Goal: Task Accomplishment & Management: Use online tool/utility

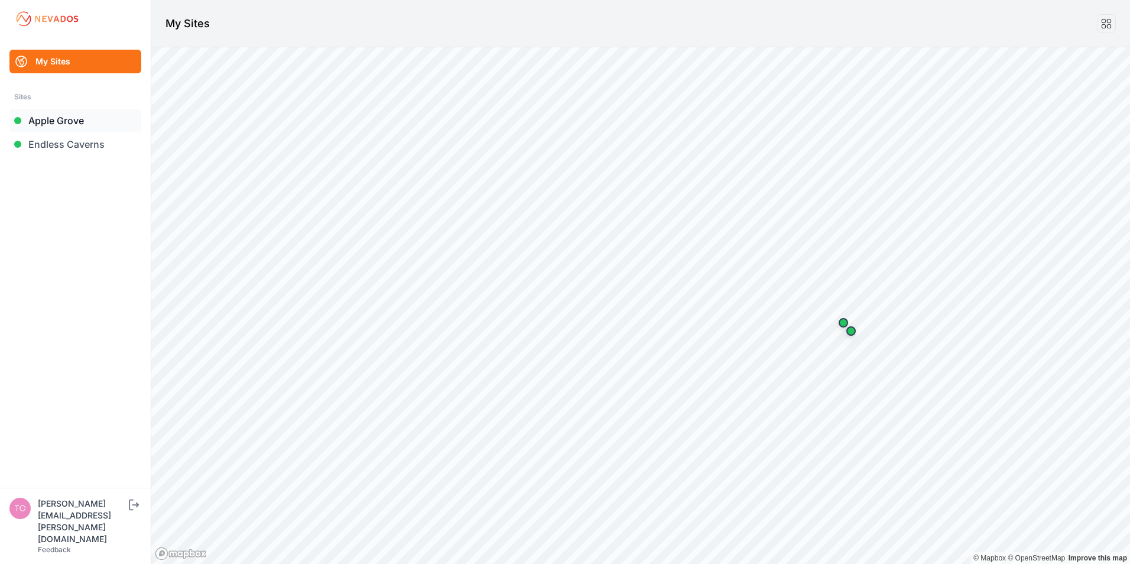
click at [48, 118] on link "Apple Grove" at bounding box center [75, 121] width 132 height 24
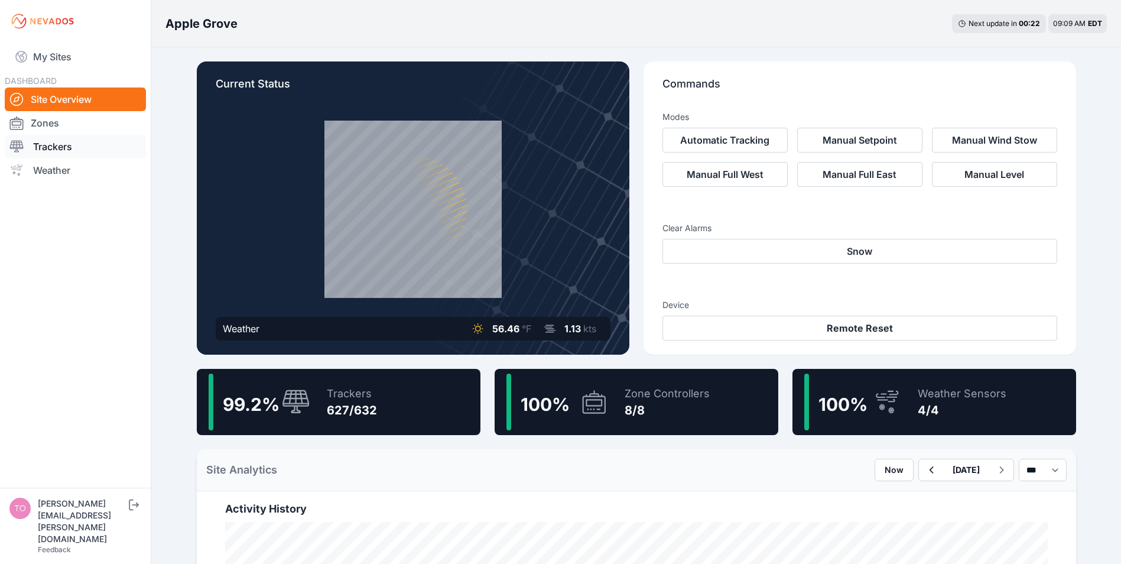
click at [55, 148] on link "Trackers" at bounding box center [75, 147] width 141 height 24
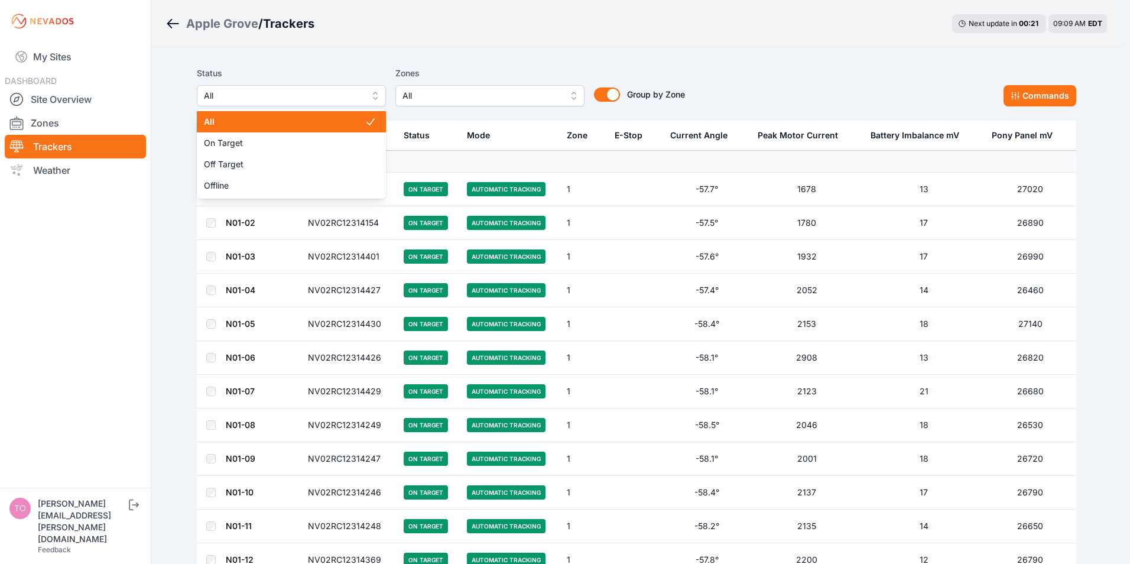
click at [290, 89] on span "All" at bounding box center [283, 96] width 158 height 14
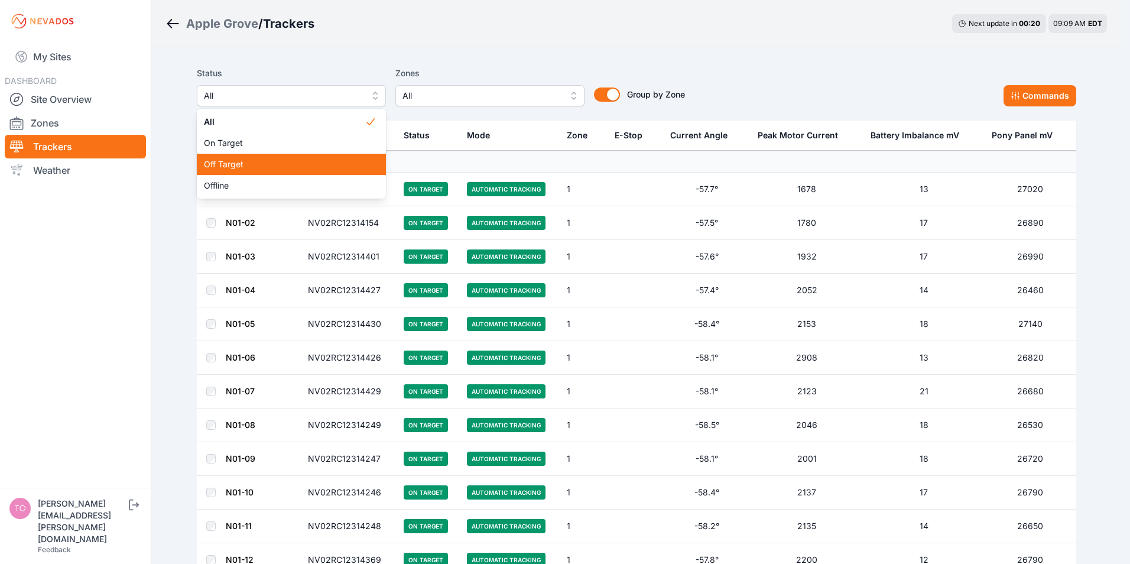
click at [232, 167] on span "Off Target" at bounding box center [284, 164] width 161 height 12
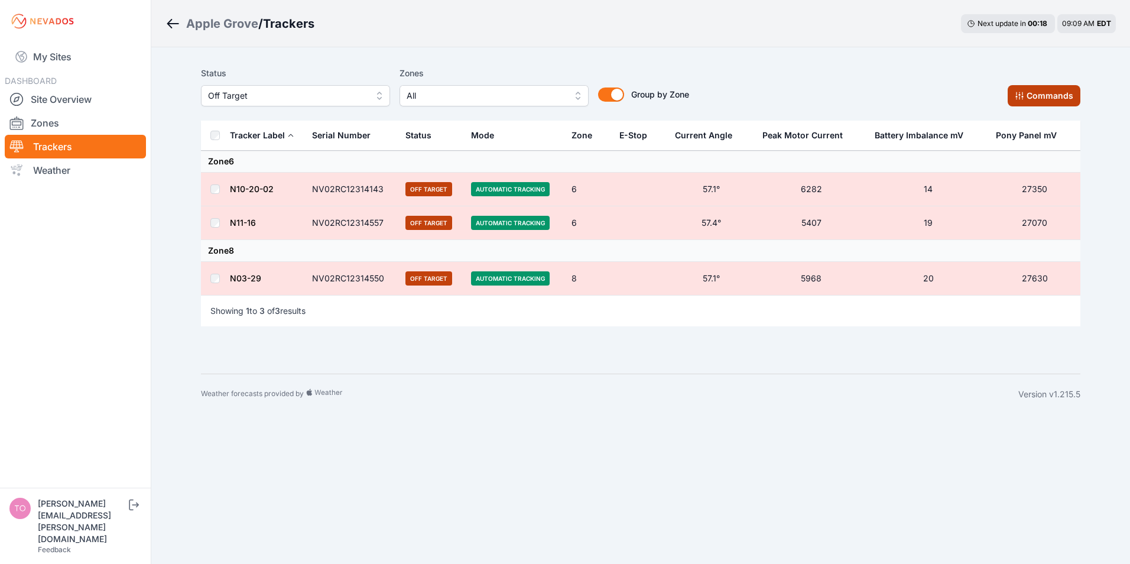
click at [1029, 95] on button "Commands" at bounding box center [1044, 95] width 73 height 21
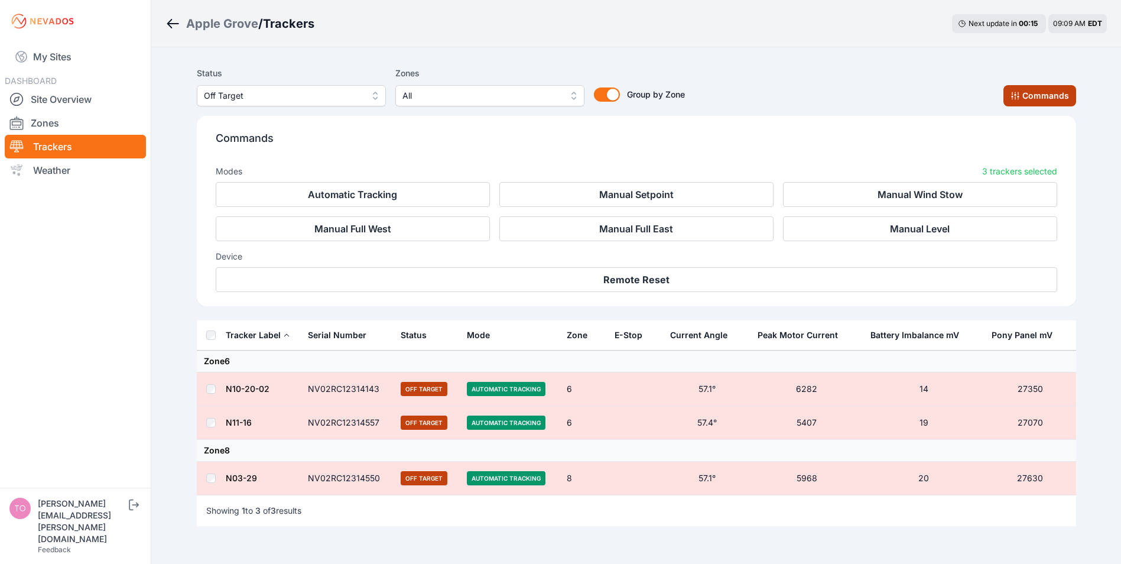
click at [1042, 98] on button "Commands" at bounding box center [1039, 95] width 73 height 21
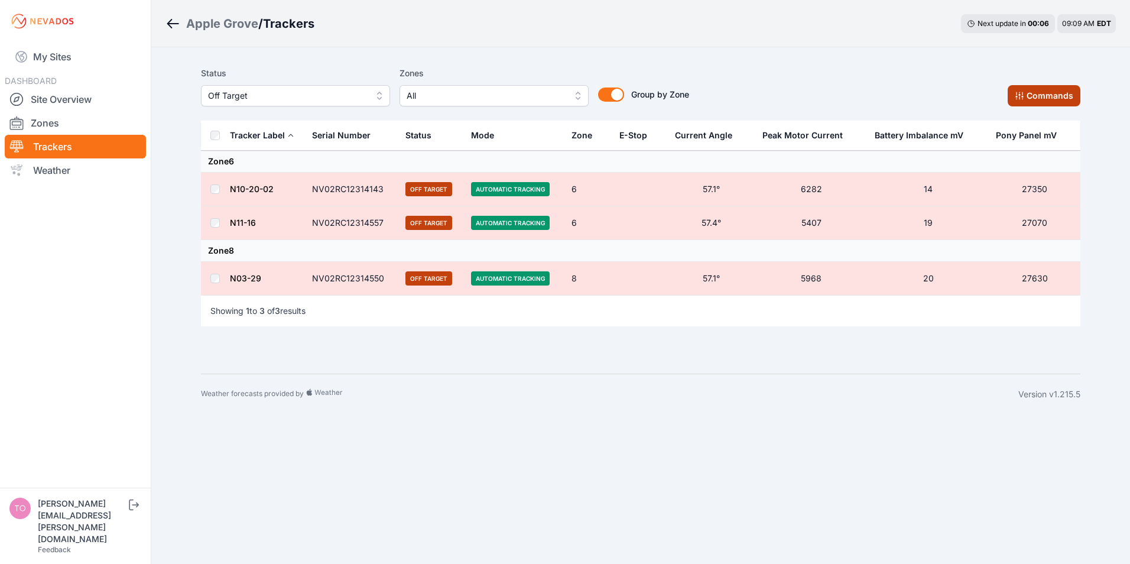
click at [1045, 98] on button "Commands" at bounding box center [1044, 95] width 73 height 21
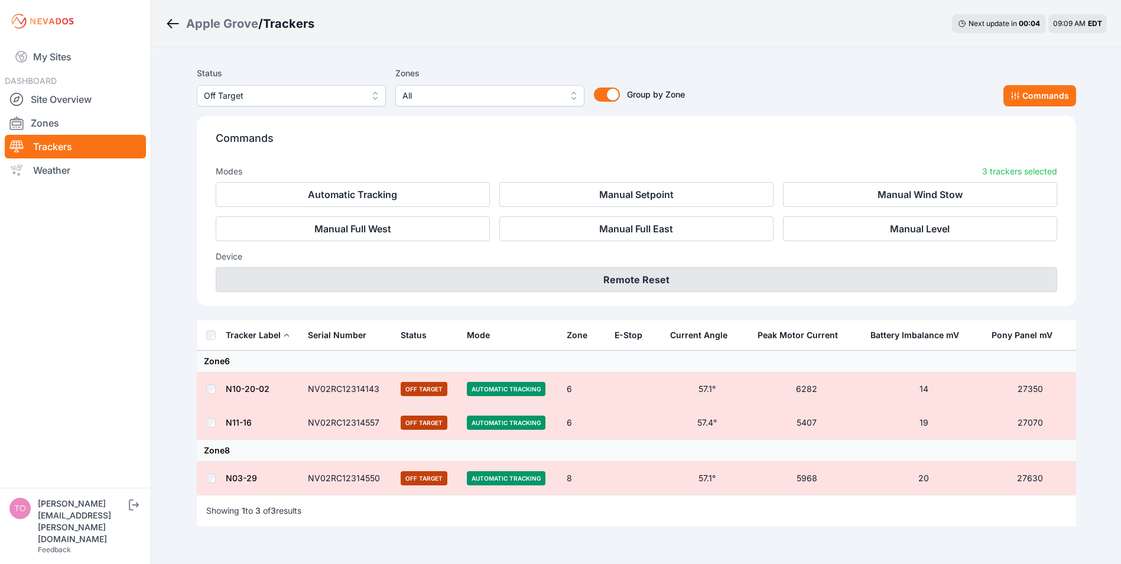
click at [604, 275] on button "Remote Reset" at bounding box center [636, 279] width 841 height 25
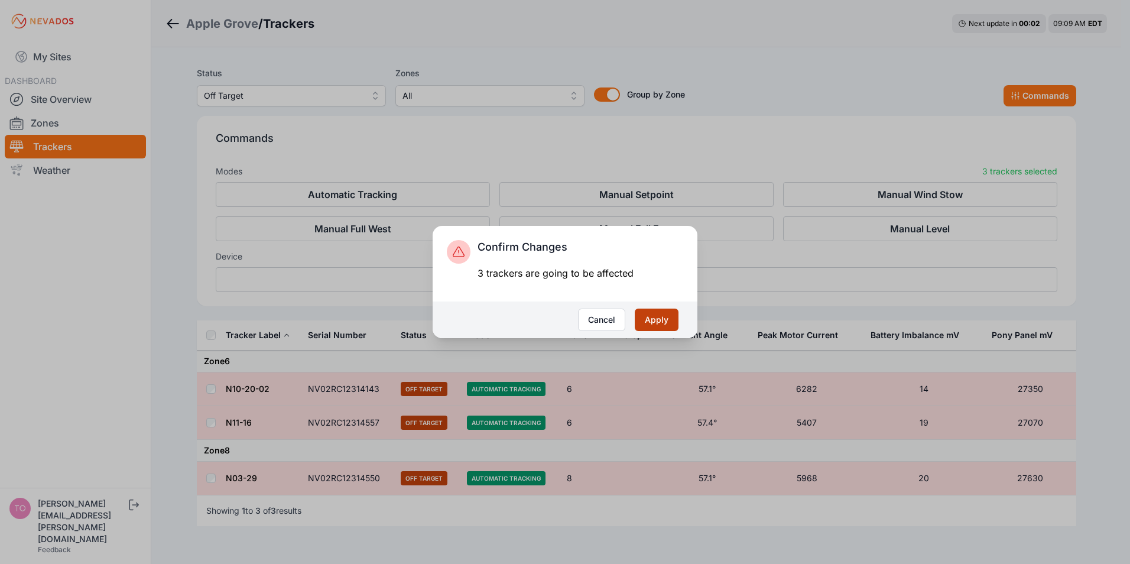
click at [656, 317] on button "Apply" at bounding box center [657, 319] width 44 height 22
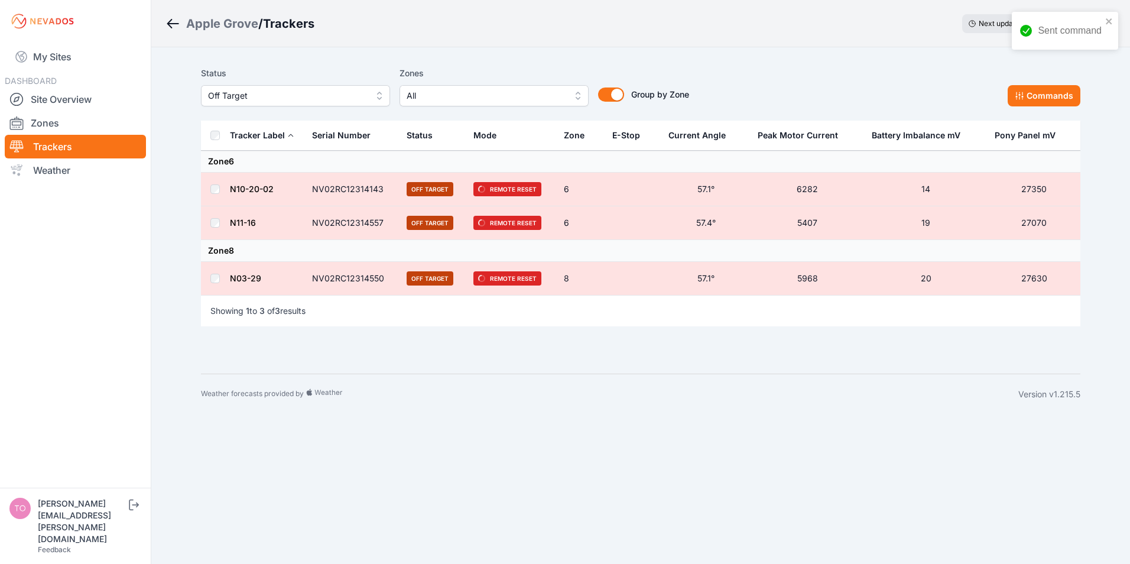
click at [273, 90] on span "Off Target" at bounding box center [287, 96] width 158 height 14
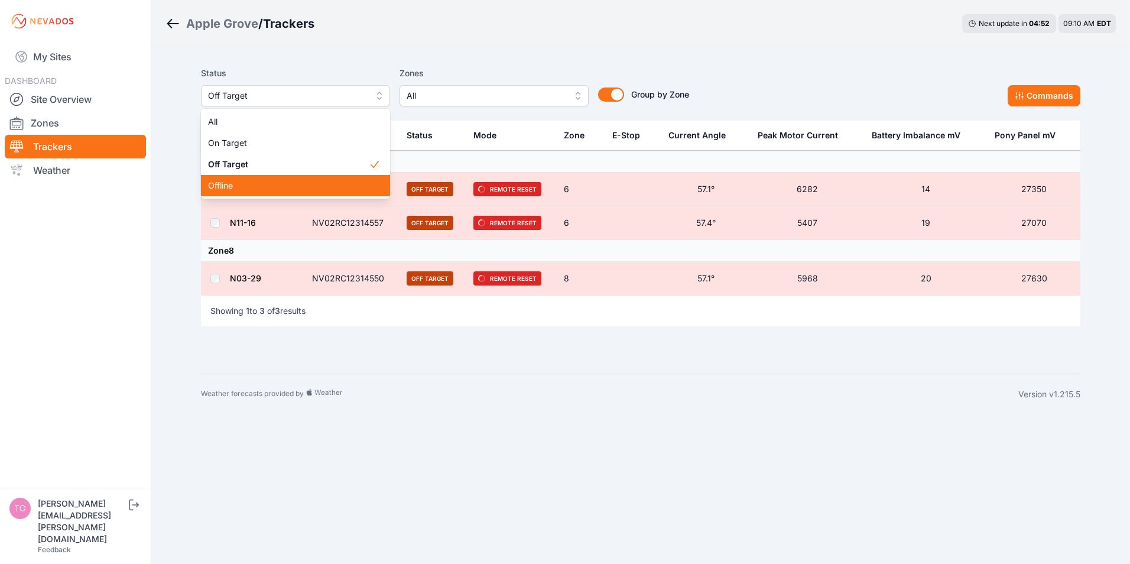
click at [219, 186] on span "Offline" at bounding box center [288, 186] width 161 height 12
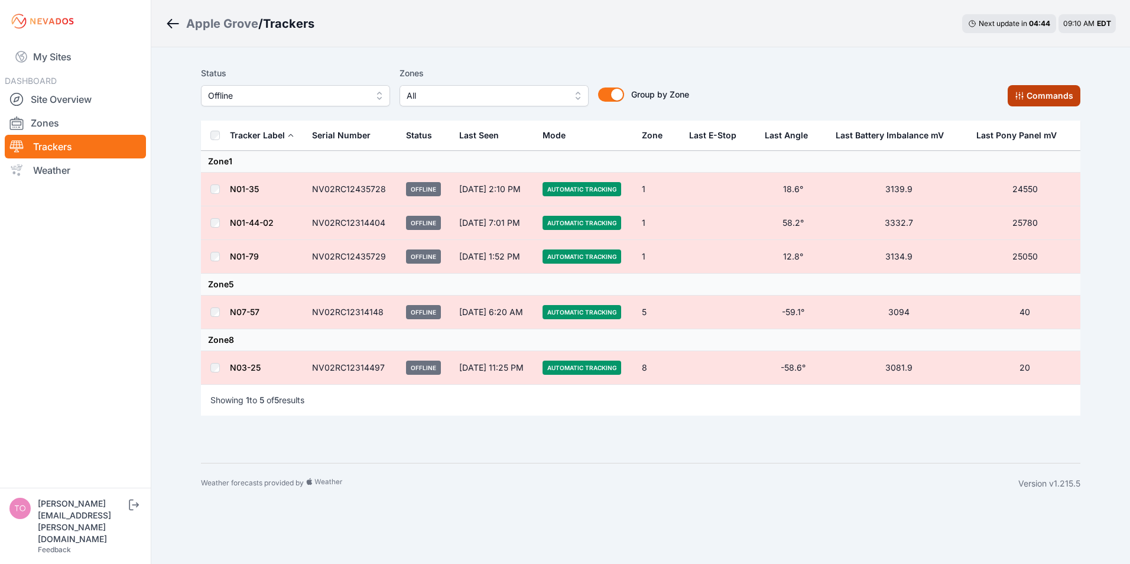
click at [1036, 96] on button "Commands" at bounding box center [1044, 95] width 73 height 21
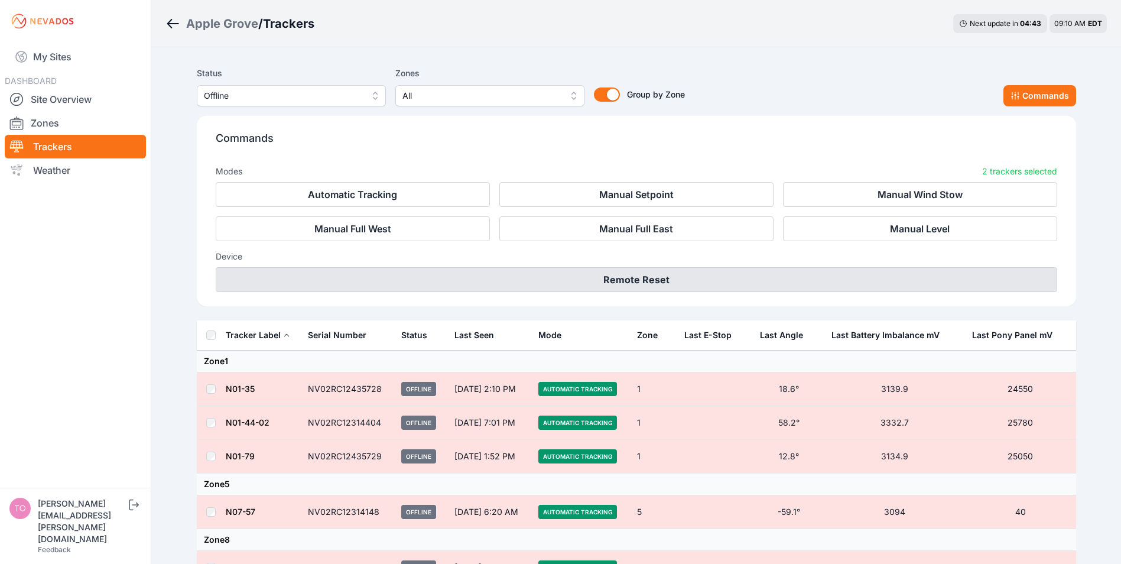
click at [629, 277] on button "Remote Reset" at bounding box center [636, 279] width 841 height 25
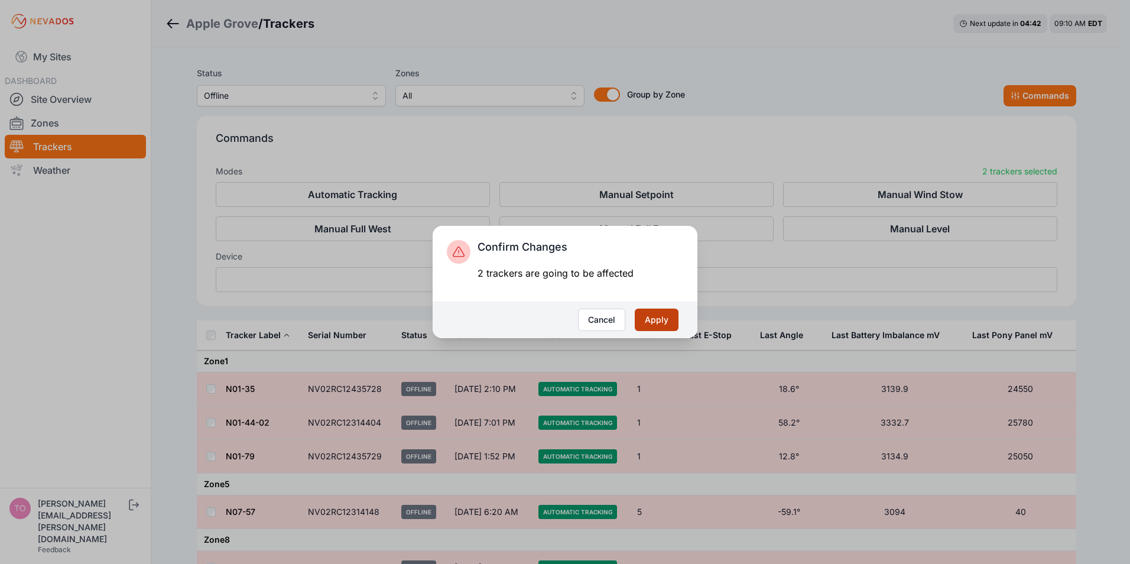
click at [655, 321] on button "Apply" at bounding box center [657, 319] width 44 height 22
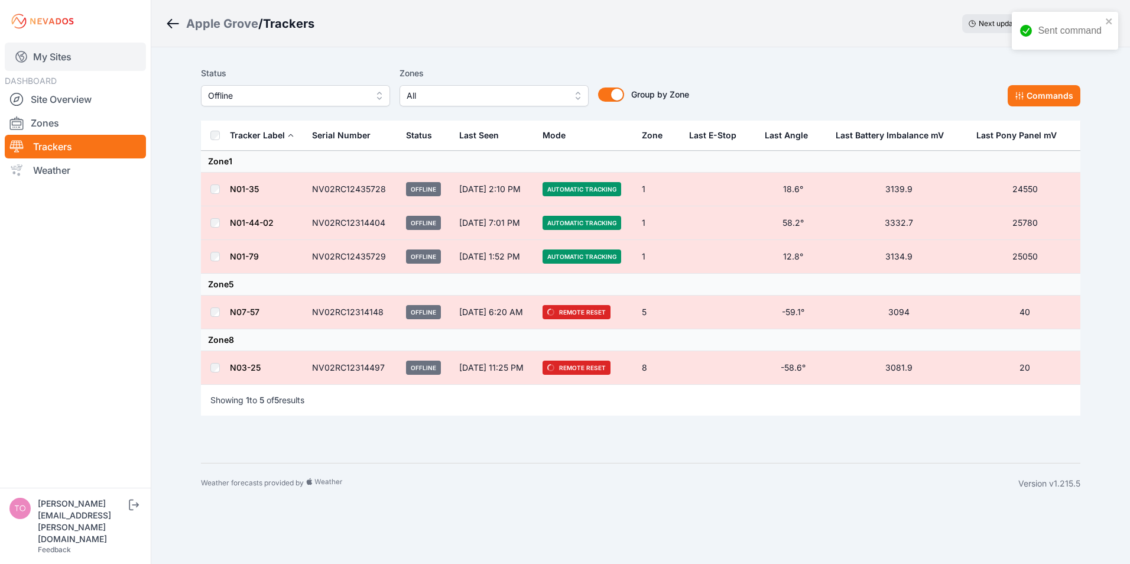
click at [51, 57] on link "My Sites" at bounding box center [75, 57] width 141 height 28
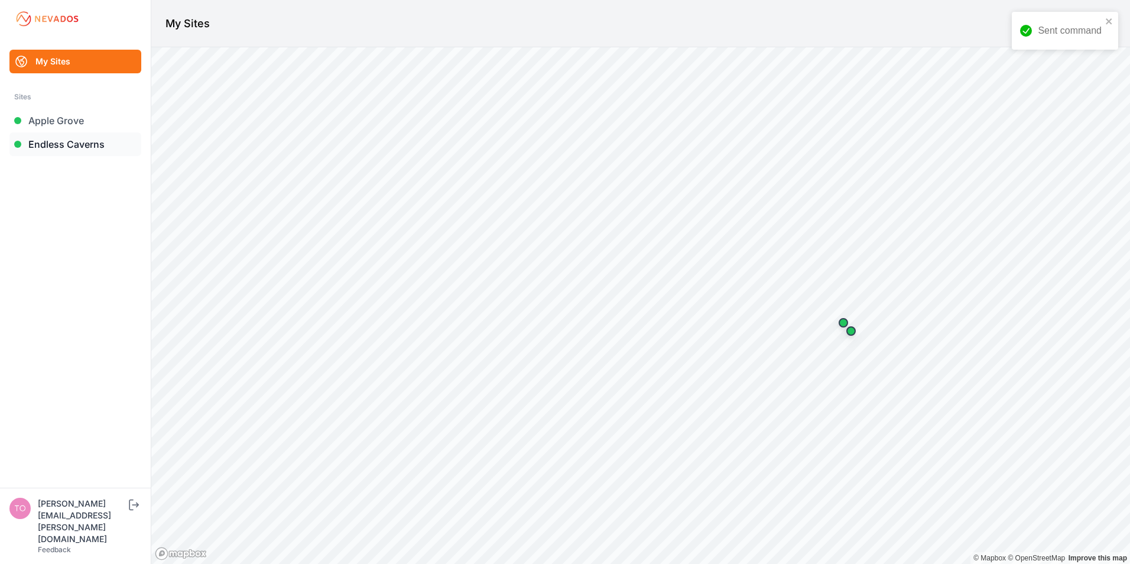
click at [49, 141] on link "Endless Caverns" at bounding box center [75, 144] width 132 height 24
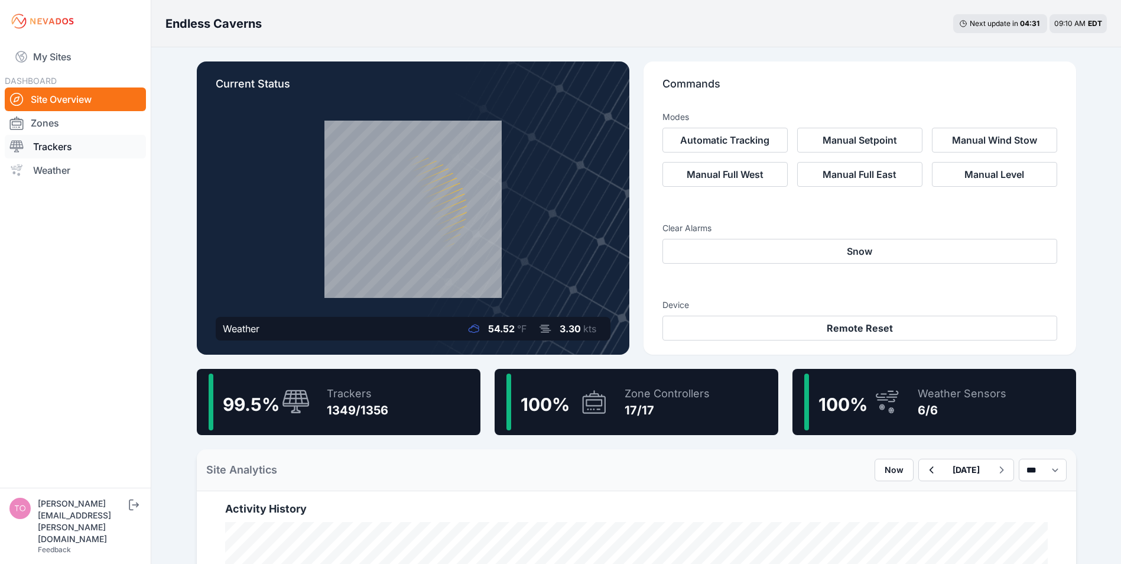
click at [49, 147] on link "Trackers" at bounding box center [75, 147] width 141 height 24
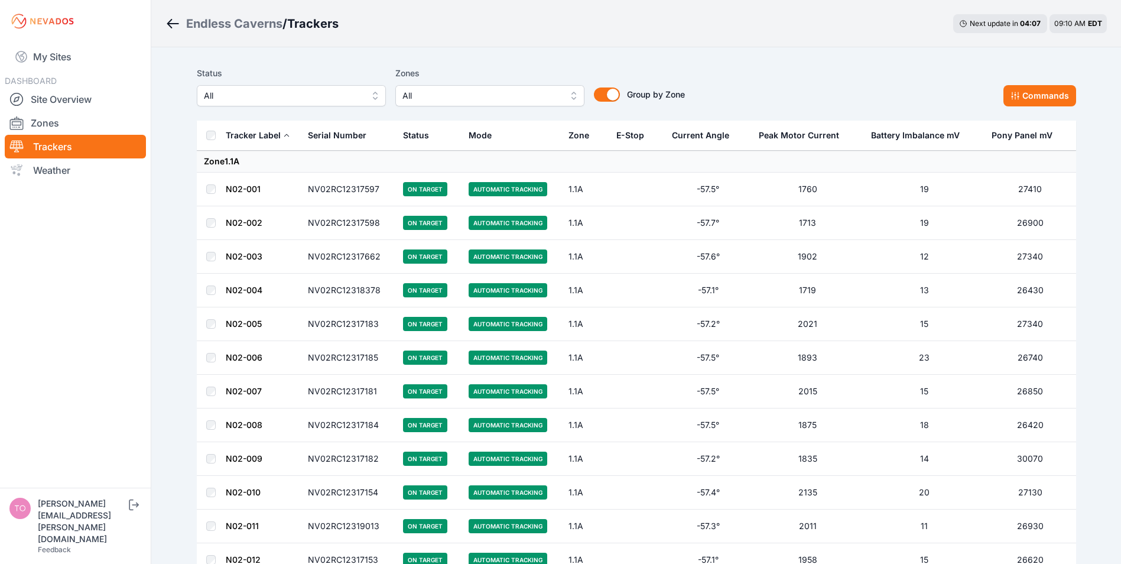
click at [303, 88] on button "All" at bounding box center [291, 95] width 189 height 21
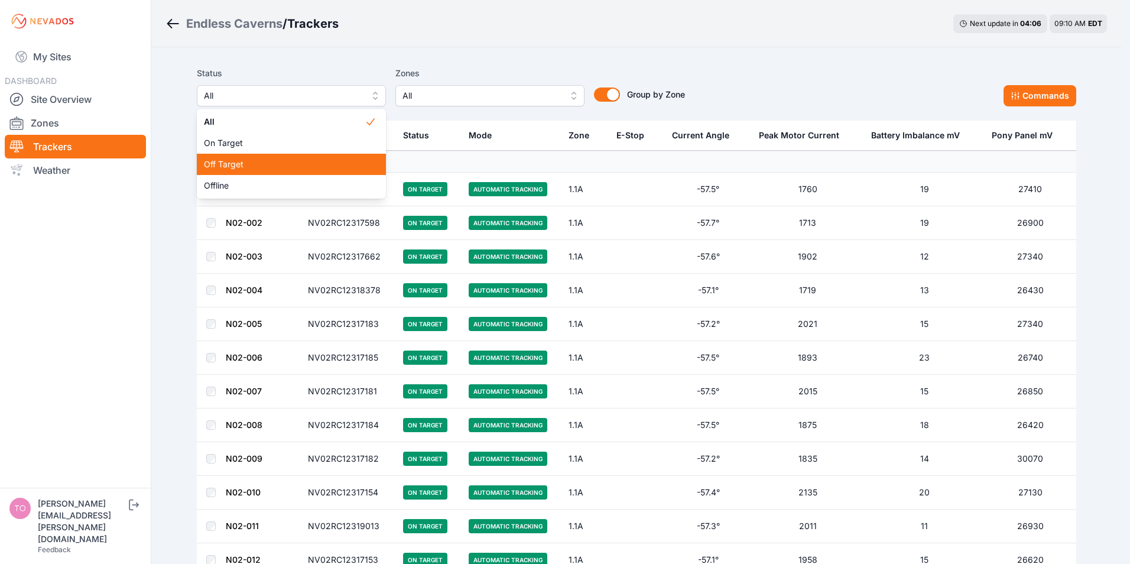
click at [227, 167] on span "Off Target" at bounding box center [284, 164] width 161 height 12
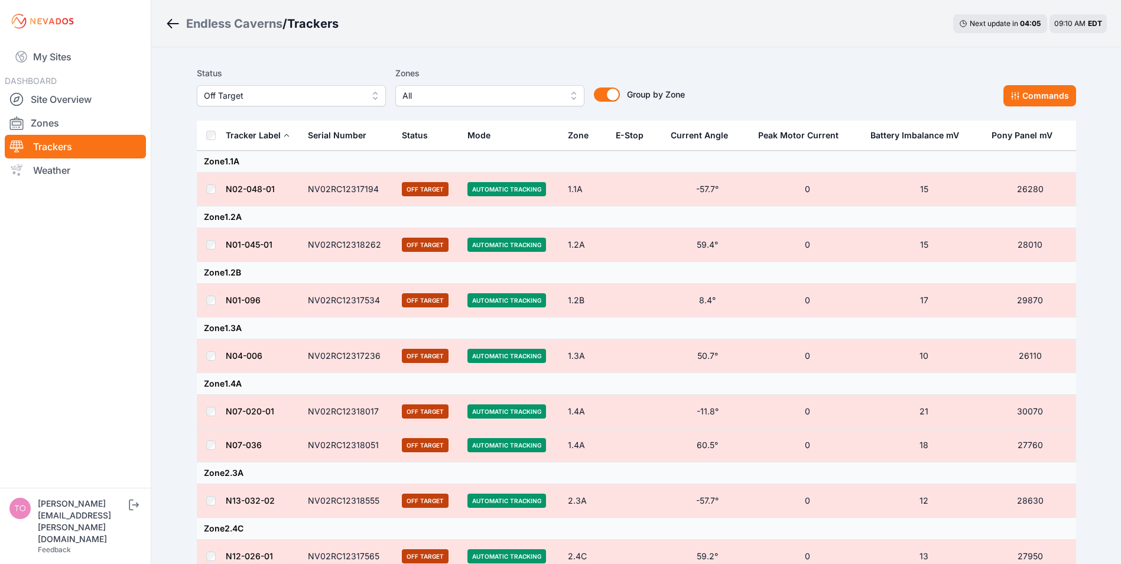
click at [208, 140] on th at bounding box center [211, 136] width 28 height 30
click at [1031, 93] on button "Commands" at bounding box center [1039, 95] width 73 height 21
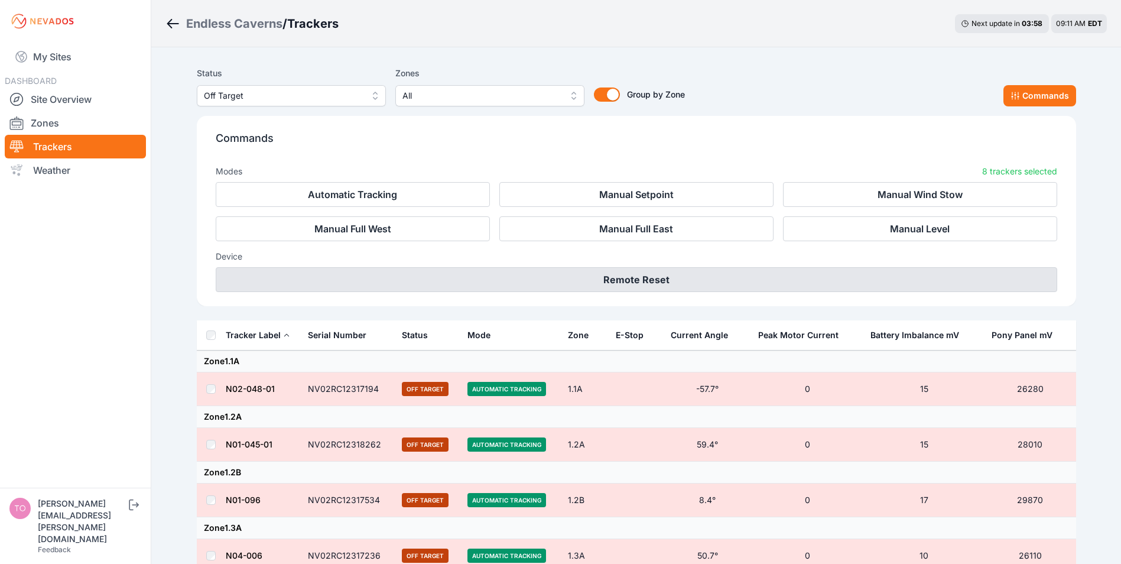
click at [642, 275] on button "Remote Reset" at bounding box center [636, 279] width 841 height 25
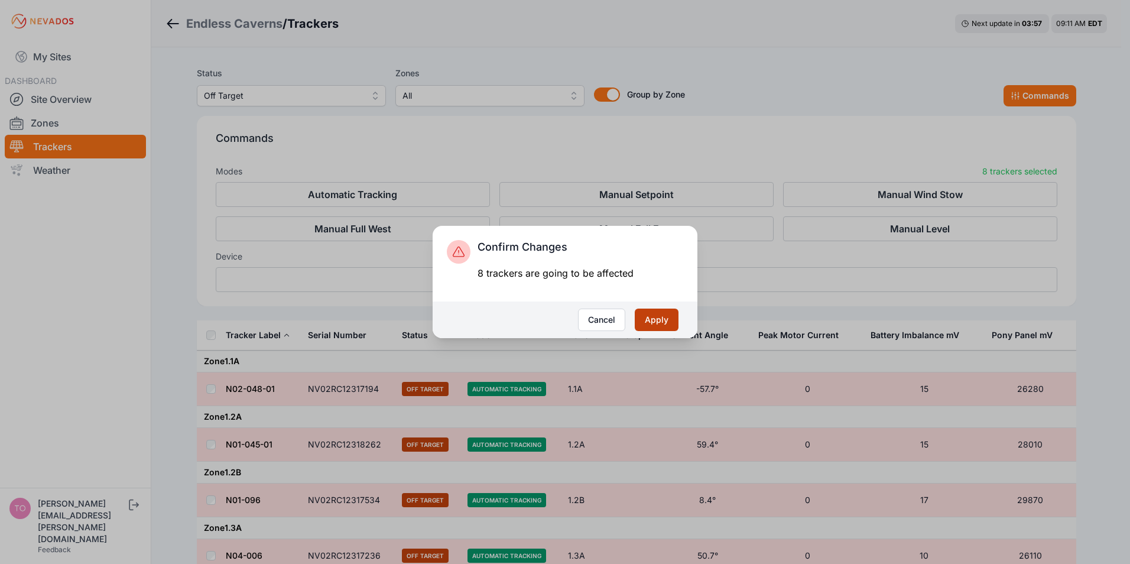
click at [671, 321] on button "Apply" at bounding box center [657, 319] width 44 height 22
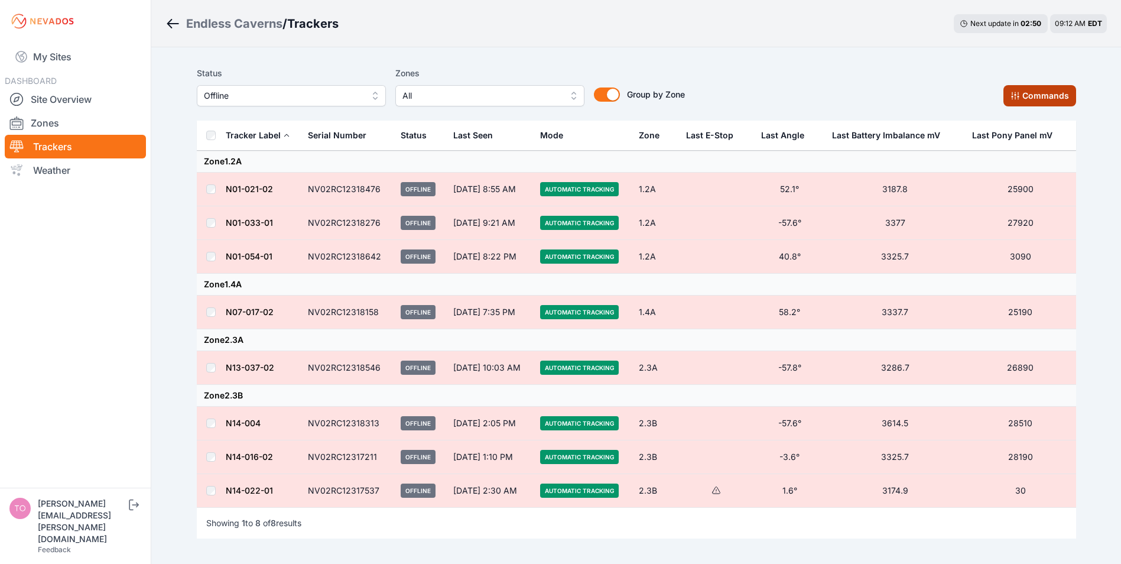
click at [1051, 102] on button "Commands" at bounding box center [1039, 95] width 73 height 21
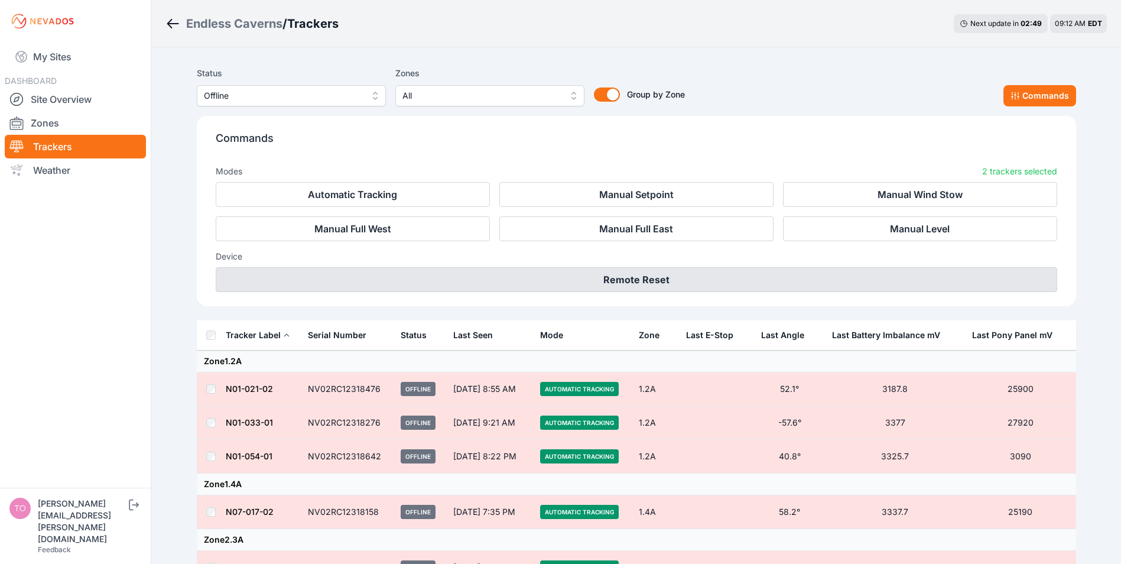
click at [628, 285] on button "Remote Reset" at bounding box center [636, 279] width 841 height 25
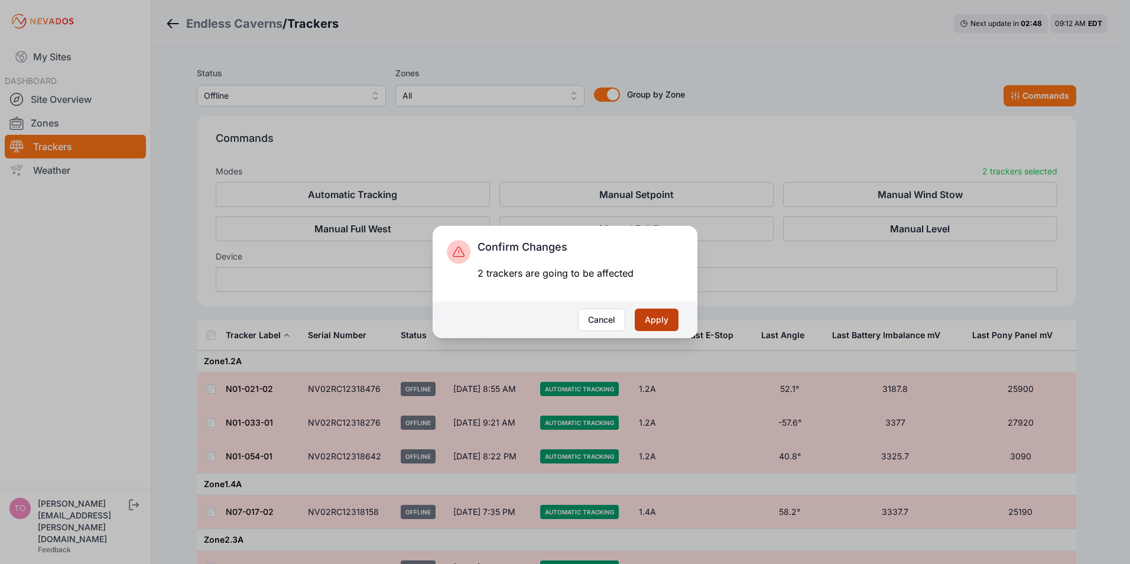
click at [655, 322] on button "Apply" at bounding box center [657, 319] width 44 height 22
